Goal: Information Seeking & Learning: Find specific page/section

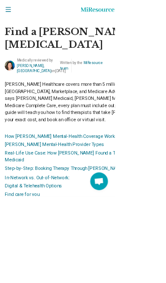
click at [47, 280] on link "Find care for you" at bounding box center [32, 280] width 50 height 8
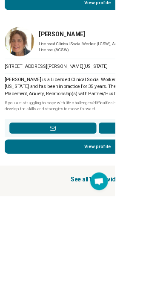
scroll to position [1476, 0]
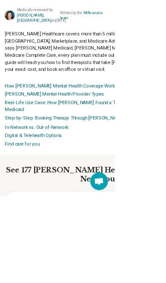
click at [155, 282] on button "What are you looking for?" at bounding box center [141, 286] width 268 height 20
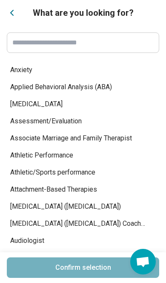
scroll to position [338, 0]
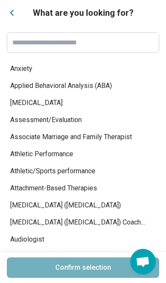
click at [77, 120] on div "Assessment/Evaluation" at bounding box center [83, 119] width 153 height 17
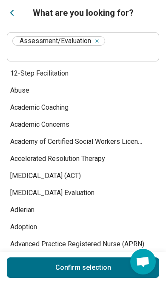
scroll to position [0, 0]
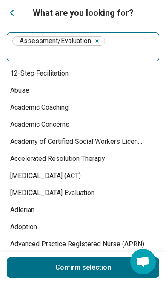
click at [142, 47] on div "Assessment/Evaluation" at bounding box center [83, 46] width 153 height 29
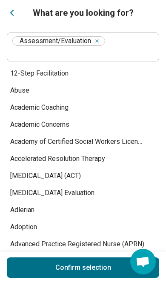
click at [137, 45] on div "Assessment/Evaluation" at bounding box center [83, 46] width 153 height 29
click at [108, 278] on button "Confirm selection" at bounding box center [83, 267] width 153 height 20
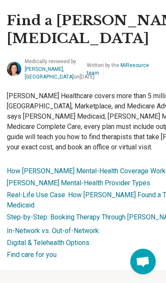
scroll to position [31, 0]
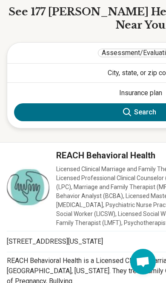
click at [131, 70] on button "City, state, or zip code" at bounding box center [141, 73] width 268 height 19
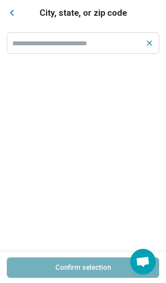
scroll to position [265, 0]
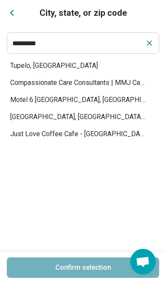
type input "*********"
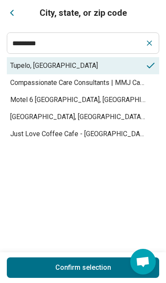
click at [27, 62] on span "Tupelo, [GEOGRAPHIC_DATA]" at bounding box center [78, 66] width 136 height 10
click at [100, 278] on button "Confirm selection" at bounding box center [83, 267] width 153 height 20
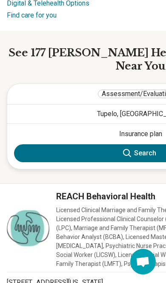
click at [81, 129] on button "Insurance plan" at bounding box center [141, 134] width 268 height 20
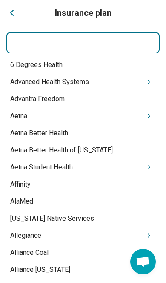
click at [36, 47] on input at bounding box center [83, 42] width 153 height 20
type input "**********"
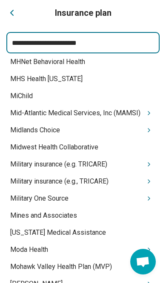
scroll to position [6212, 0]
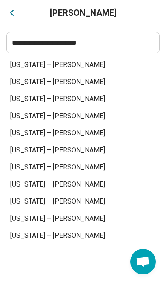
click at [148, 226] on div "[US_STATE] – [PERSON_NAME]" at bounding box center [83, 218] width 153 height 17
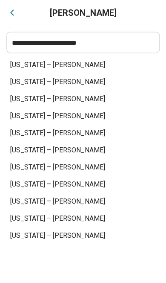
scroll to position [70, 12]
click at [16, 17] on icon "Back" at bounding box center [12, 13] width 10 height 10
